Goal: Task Accomplishment & Management: Manage account settings

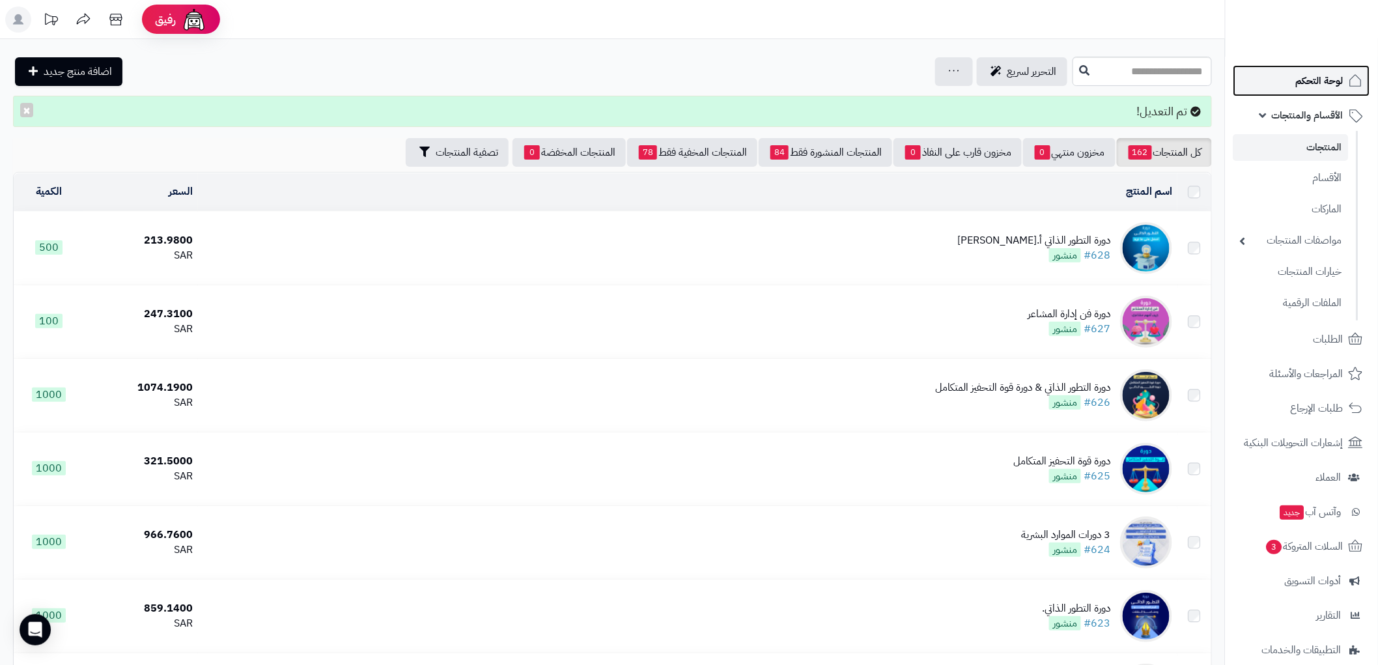
click at [1317, 82] on span "لوحة التحكم" at bounding box center [1320, 81] width 48 height 18
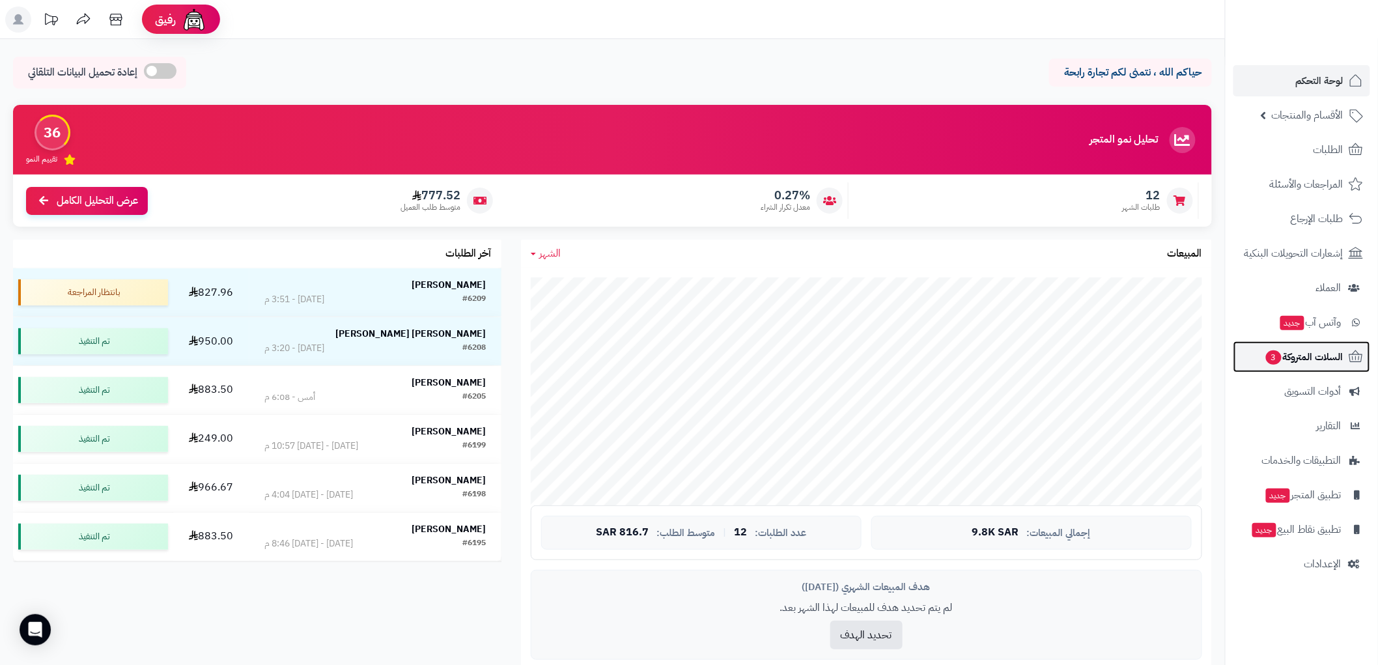
click at [1315, 354] on span "السلات المتروكة 3" at bounding box center [1304, 357] width 79 height 18
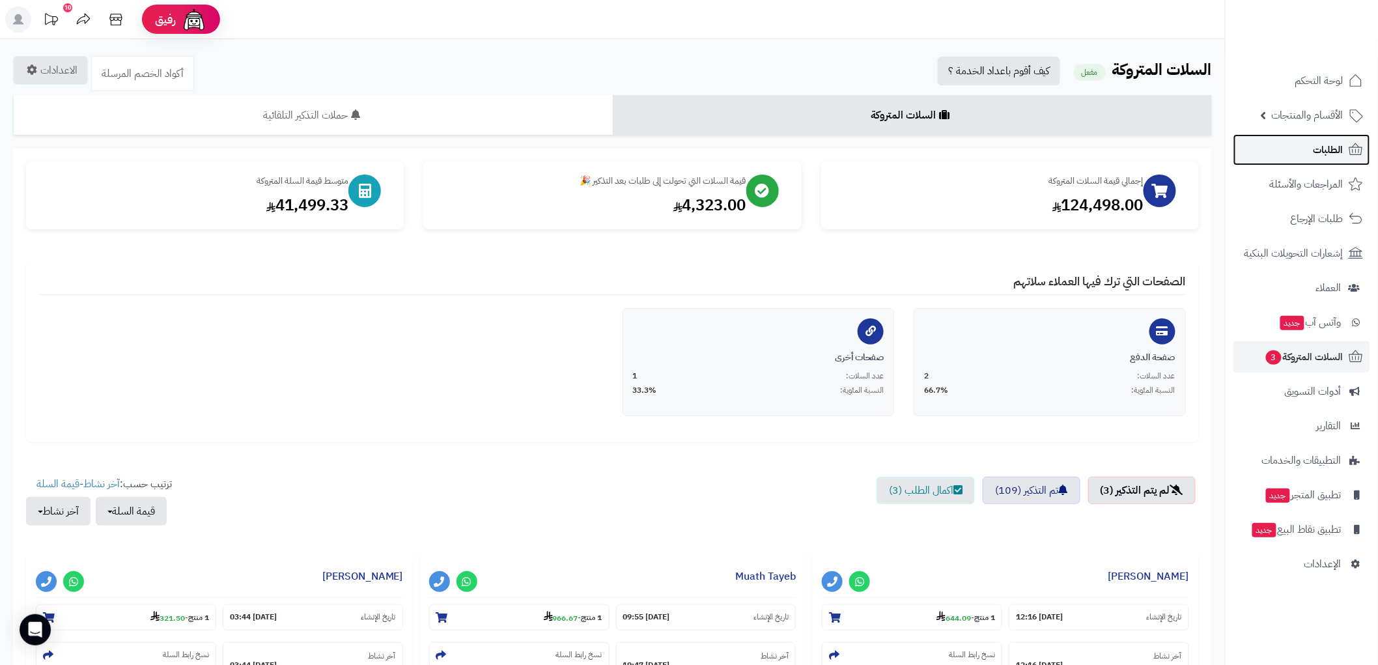
click at [1323, 145] on span "الطلبات" at bounding box center [1329, 150] width 30 height 18
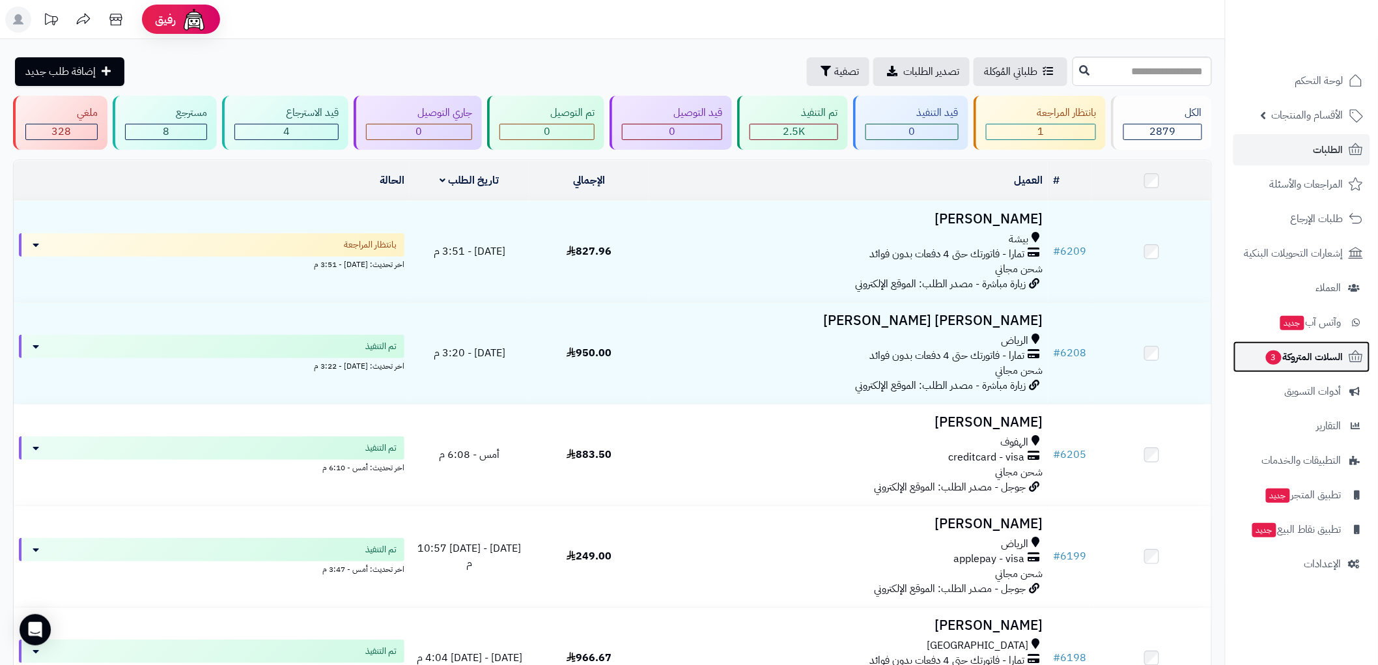
click at [1298, 349] on span "السلات المتروكة 3" at bounding box center [1304, 357] width 79 height 18
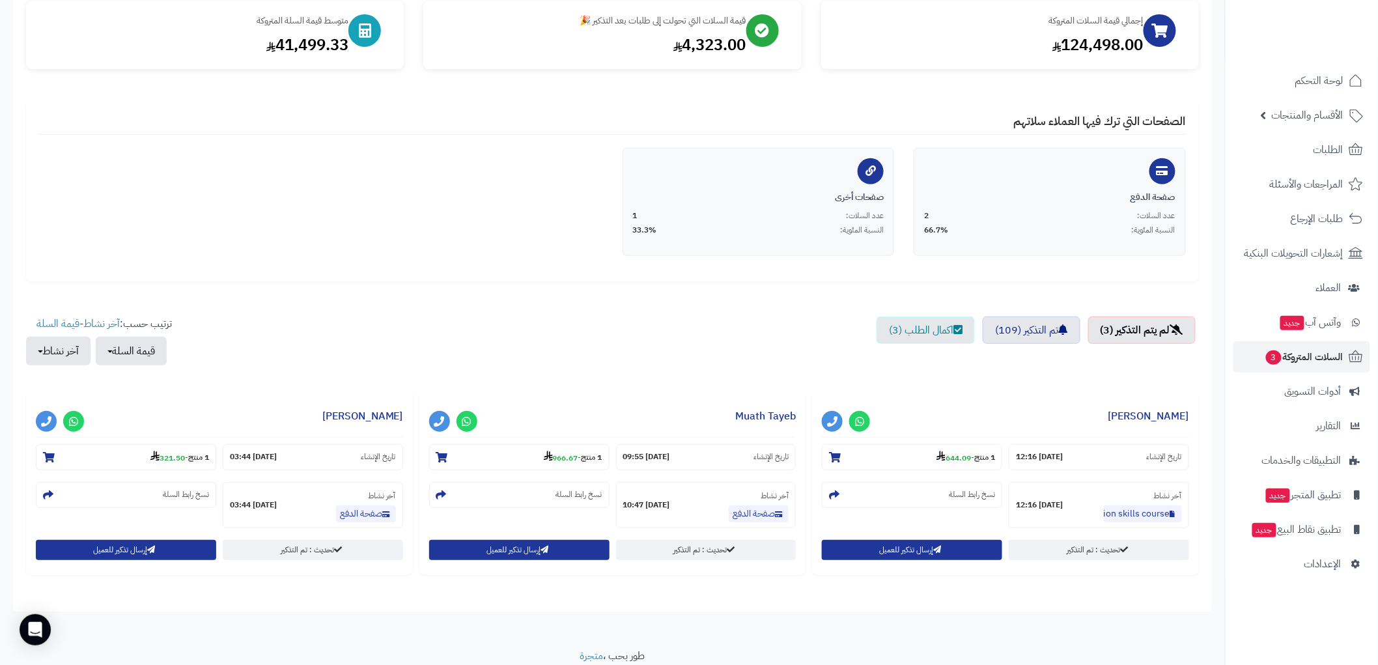
scroll to position [209, 0]
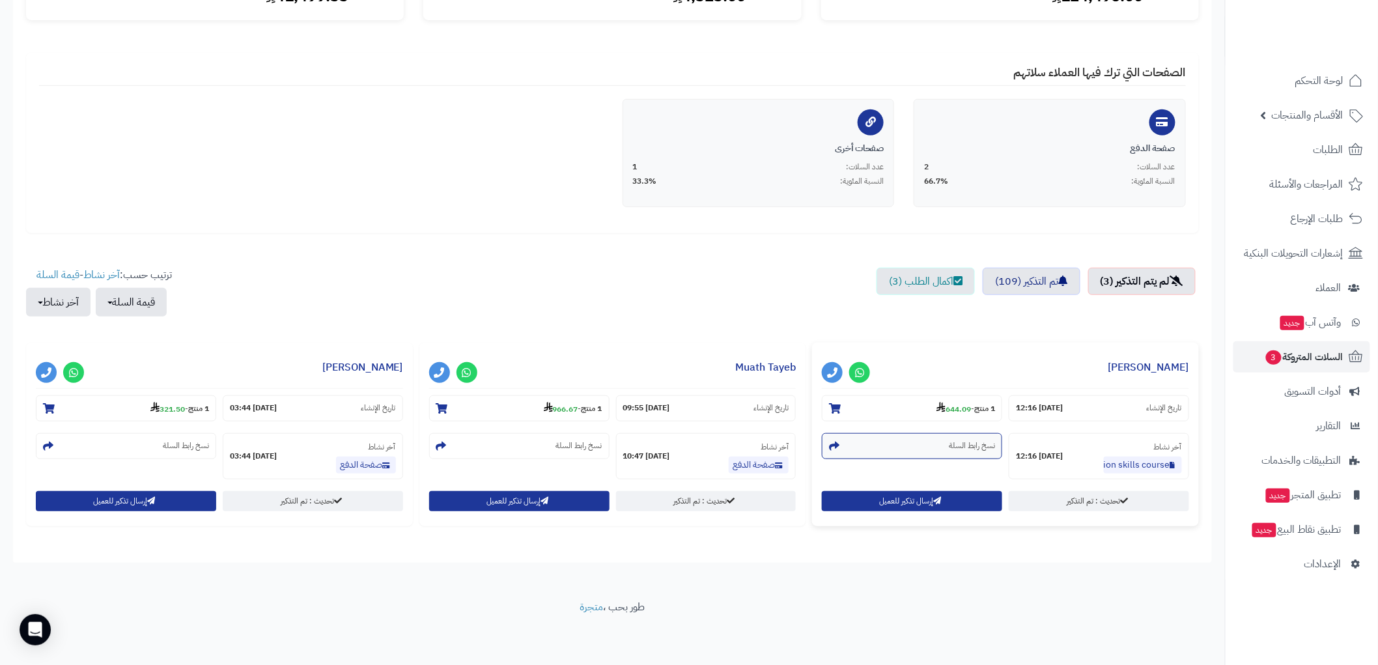
click at [954, 452] on section "نسخ رابط السلة" at bounding box center [912, 446] width 180 height 26
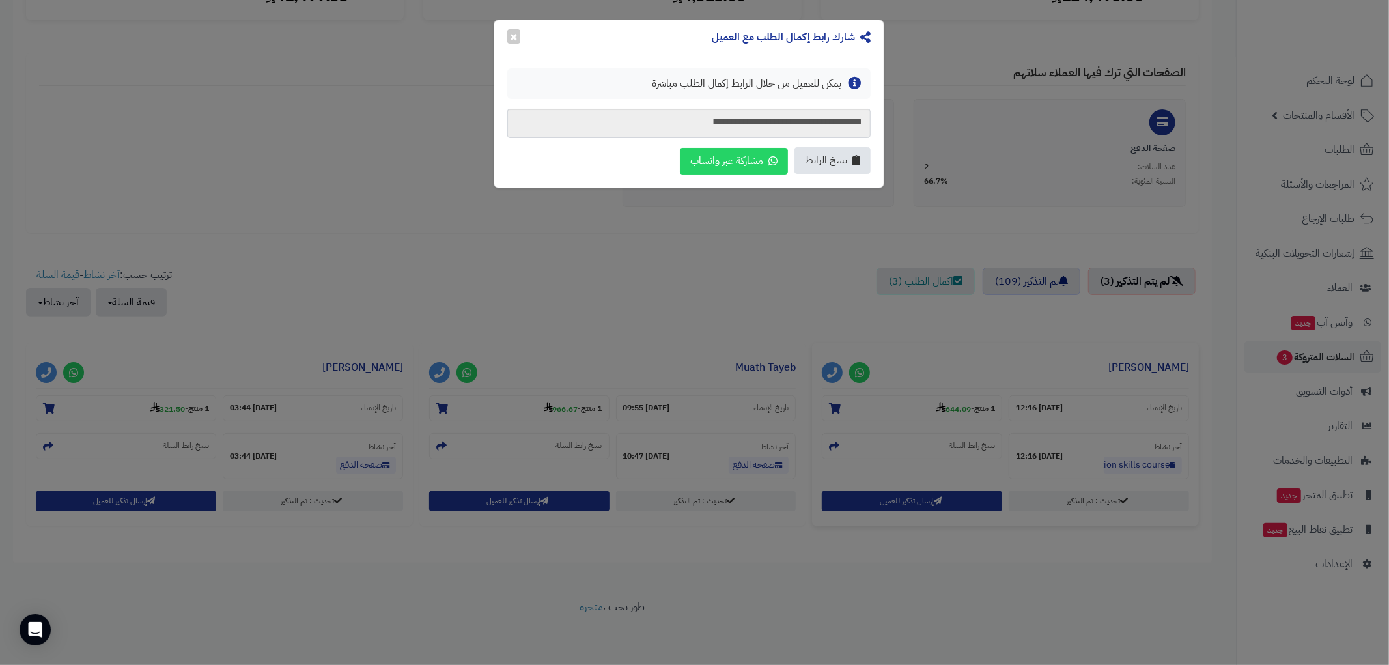
click at [838, 154] on span "نسخ الرابط" at bounding box center [826, 160] width 42 height 15
click at [511, 38] on button "×" at bounding box center [513, 36] width 13 height 14
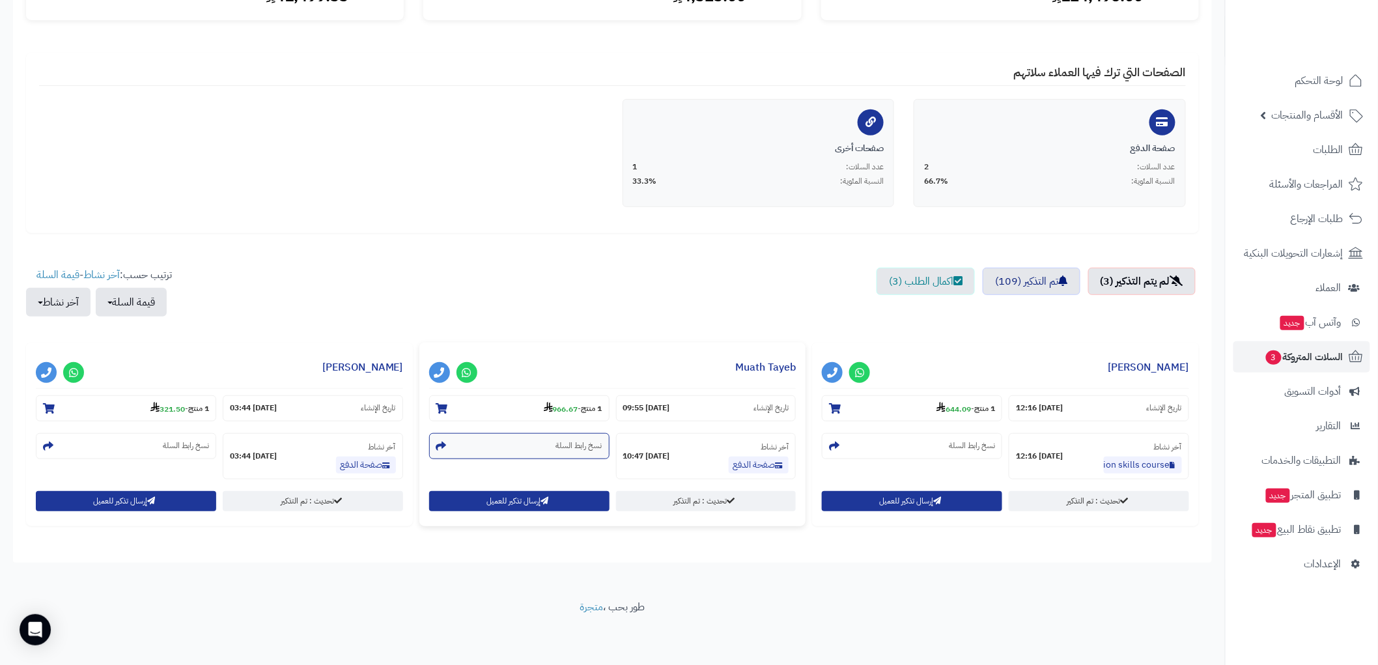
click at [575, 446] on small "نسخ رابط السلة" at bounding box center [579, 445] width 46 height 11
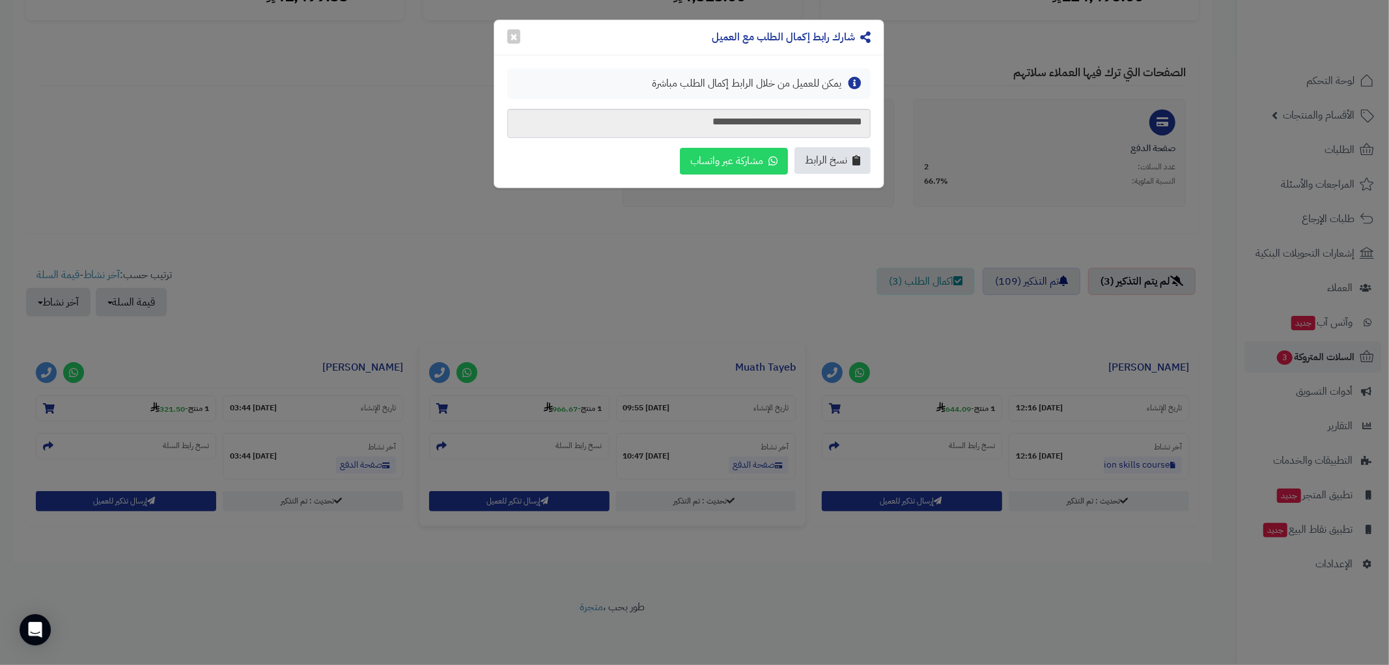
click at [847, 159] on span "نسخ الرابط" at bounding box center [826, 160] width 42 height 15
click at [515, 33] on button "×" at bounding box center [513, 36] width 13 height 14
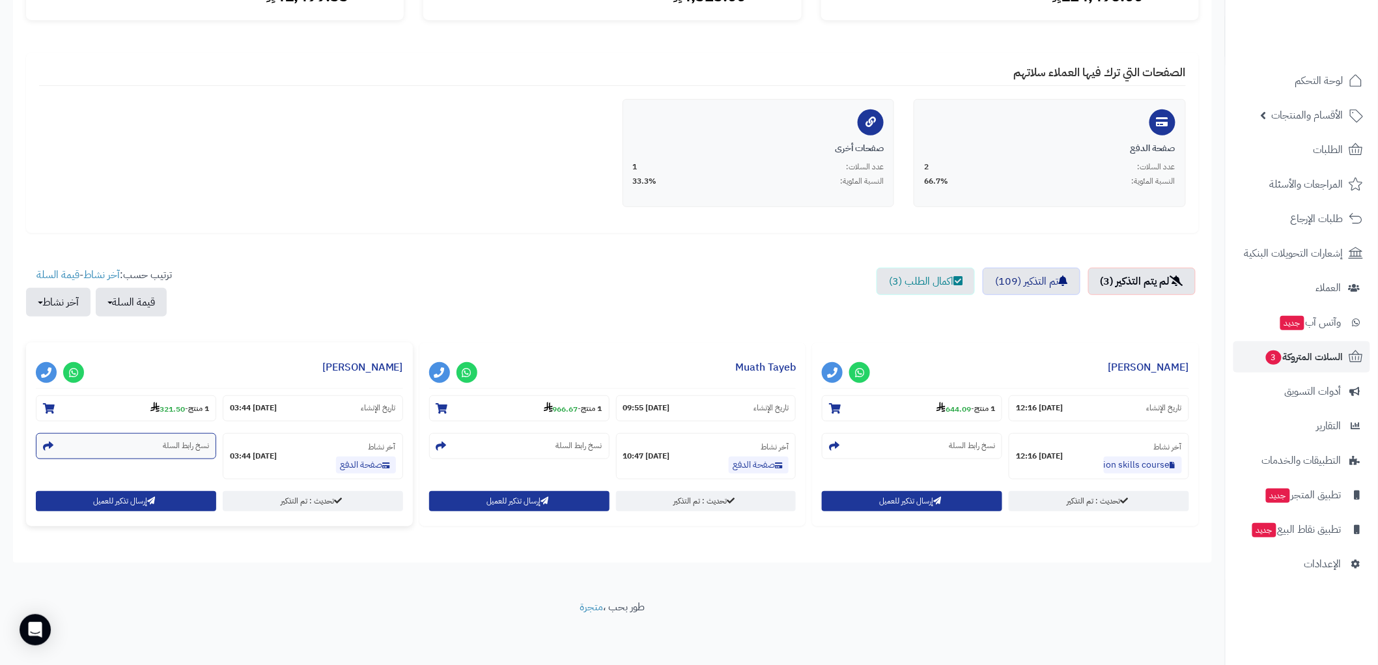
click at [162, 448] on section "نسخ رابط السلة" at bounding box center [126, 446] width 180 height 26
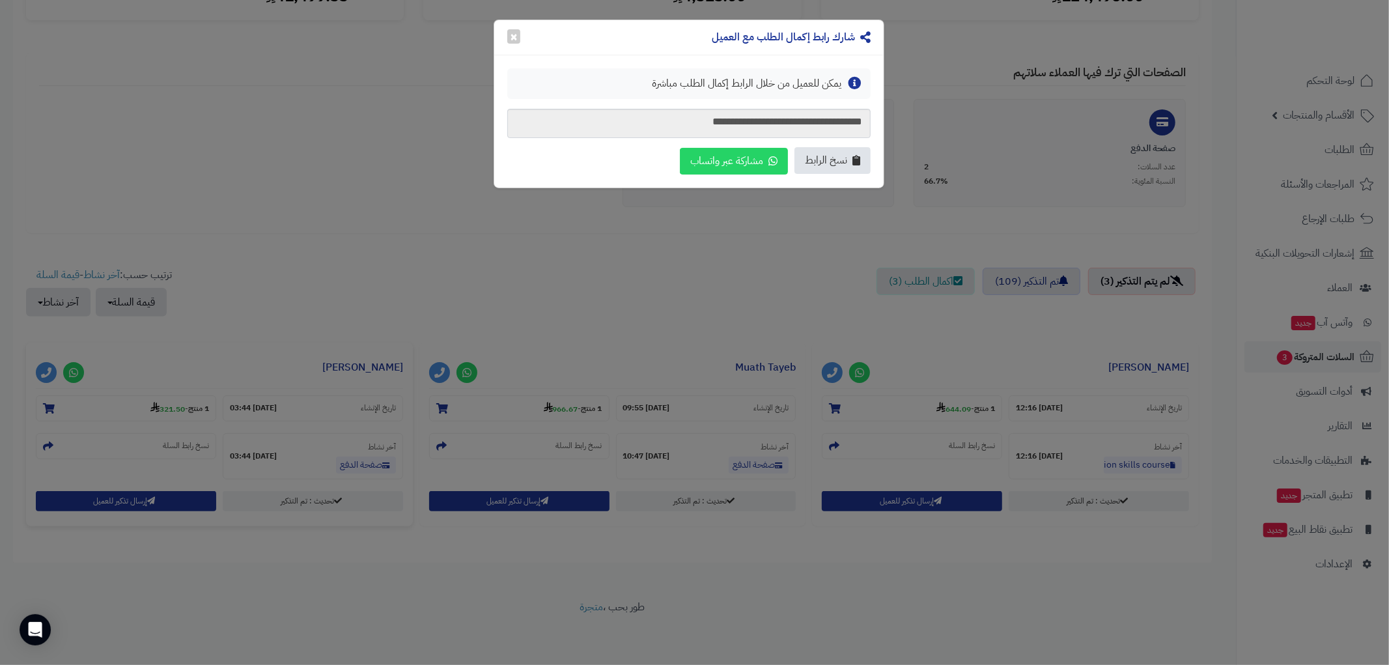
click at [839, 156] on span "نسخ الرابط" at bounding box center [826, 160] width 42 height 15
click at [512, 29] on button "×" at bounding box center [513, 36] width 13 height 14
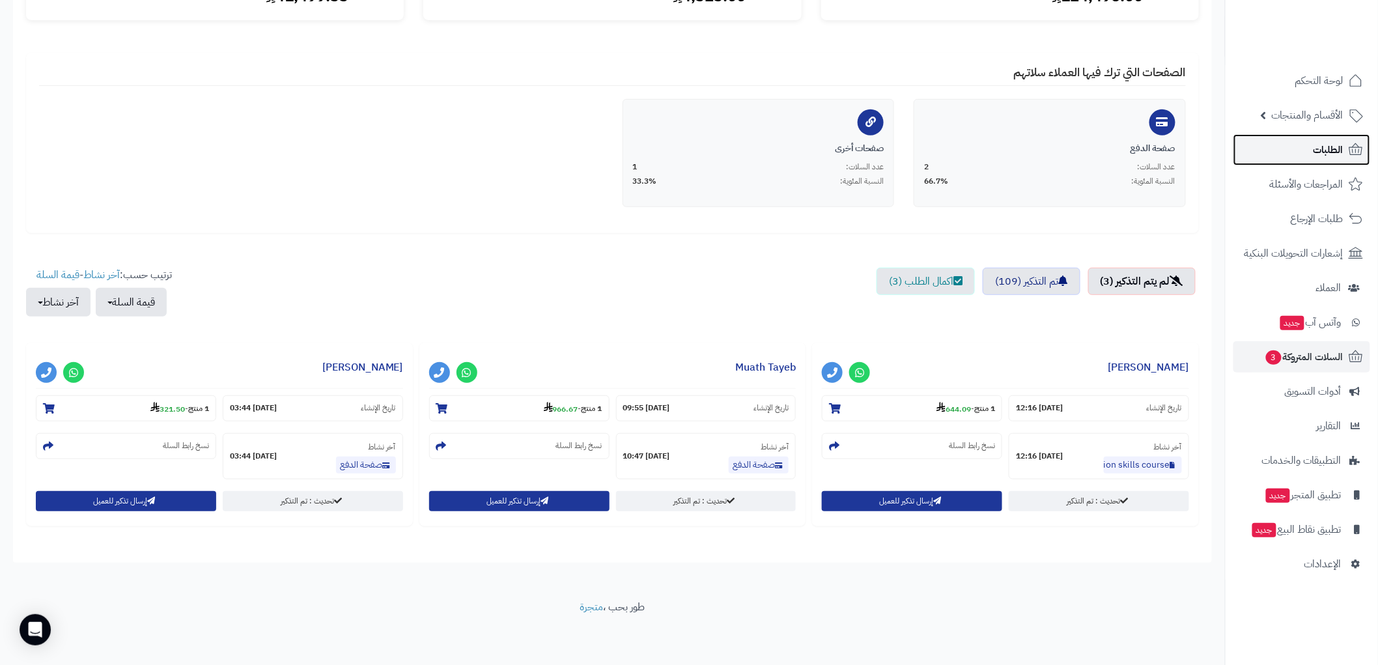
click at [1332, 144] on span "الطلبات" at bounding box center [1329, 150] width 30 height 18
